Goal: Navigation & Orientation: Find specific page/section

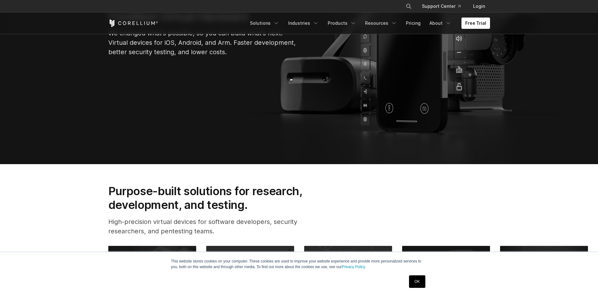
scroll to position [251, 0]
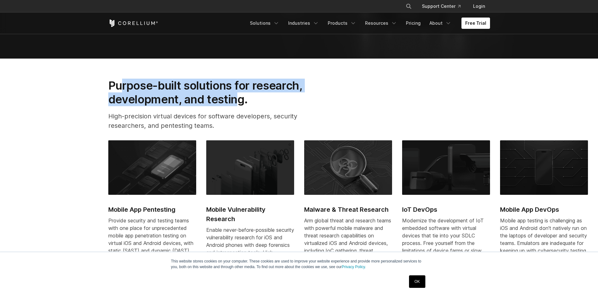
drag, startPoint x: 122, startPoint y: 84, endPoint x: 236, endPoint y: 98, distance: 114.5
click at [236, 98] on h2 "Purpose-built solutions for research, development, and testing." at bounding box center [215, 93] width 214 height 28
click at [408, 5] on icon "Search" at bounding box center [408, 6] width 5 height 5
click at [436, 5] on link "Support Center" at bounding box center [441, 6] width 49 height 11
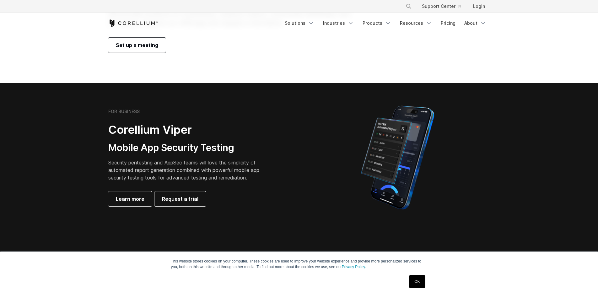
scroll to position [76, 0]
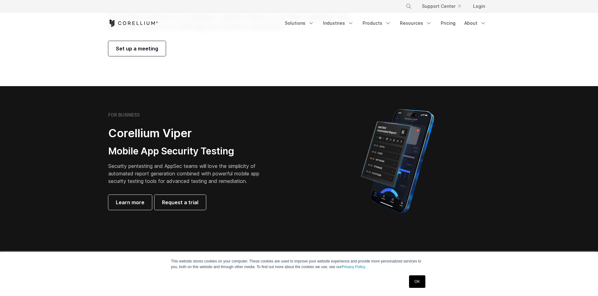
click at [416, 279] on link "OK" at bounding box center [417, 282] width 16 height 13
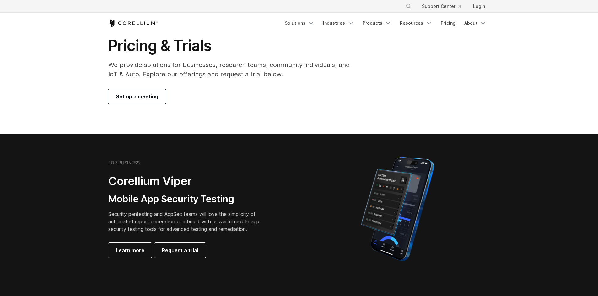
scroll to position [0, 0]
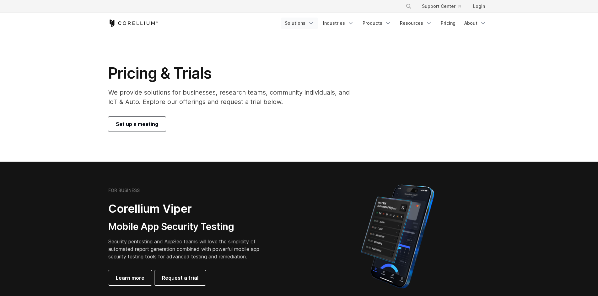
click at [314, 22] on icon "Navigation Menu" at bounding box center [311, 23] width 6 height 6
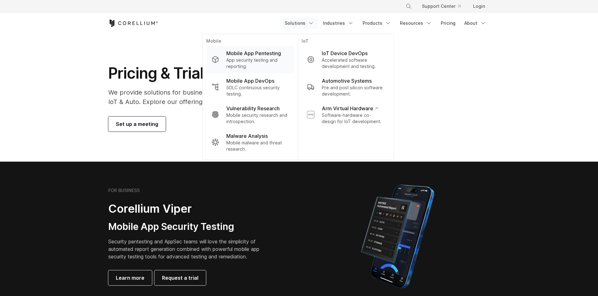
click at [249, 55] on p "Mobile App Pentesting" at bounding box center [253, 54] width 55 height 8
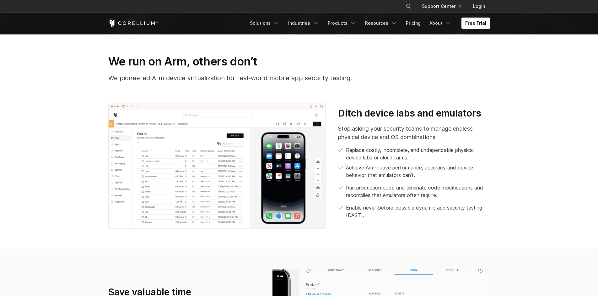
scroll to position [188, 0]
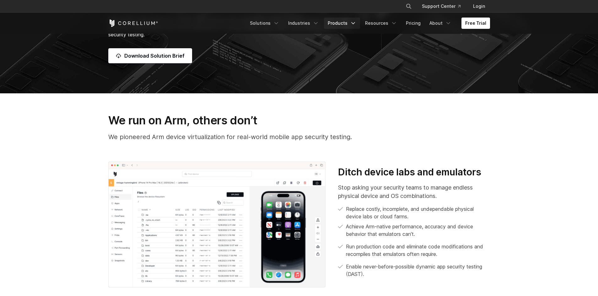
click at [356, 24] on icon "Navigation Menu" at bounding box center [353, 23] width 6 height 6
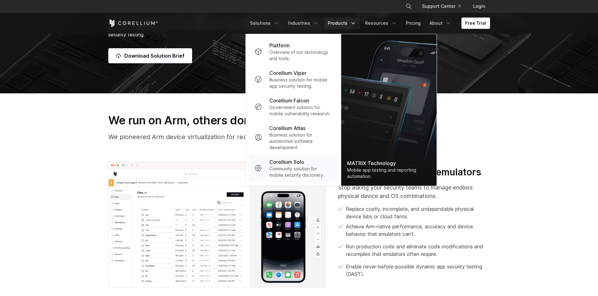
click at [304, 169] on p "Community solution for mobile security discovery." at bounding box center [300, 172] width 62 height 13
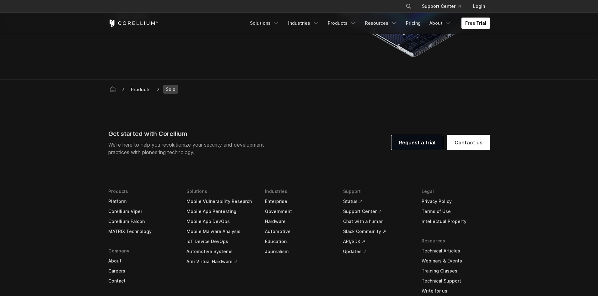
scroll to position [1255, 0]
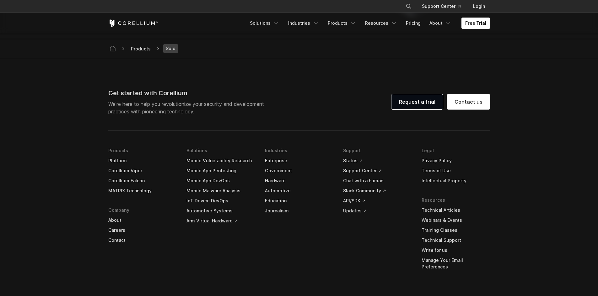
click at [117, 230] on link "Careers" at bounding box center [142, 231] width 68 height 10
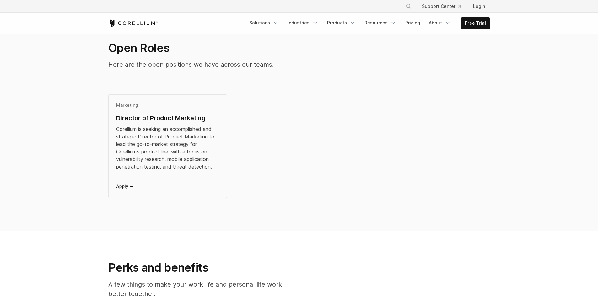
scroll to position [125, 0]
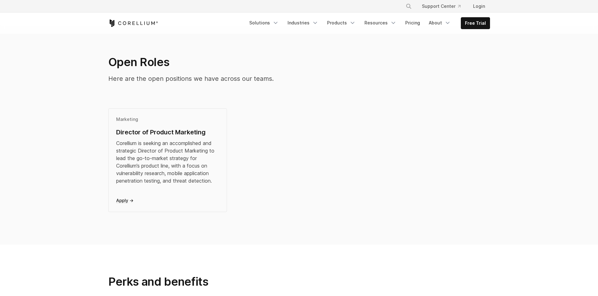
click at [147, 144] on div "Corellium is seeking an accomplished and strategic Director of Product Marketin…" at bounding box center [167, 162] width 103 height 45
